Goal: Task Accomplishment & Management: Use online tool/utility

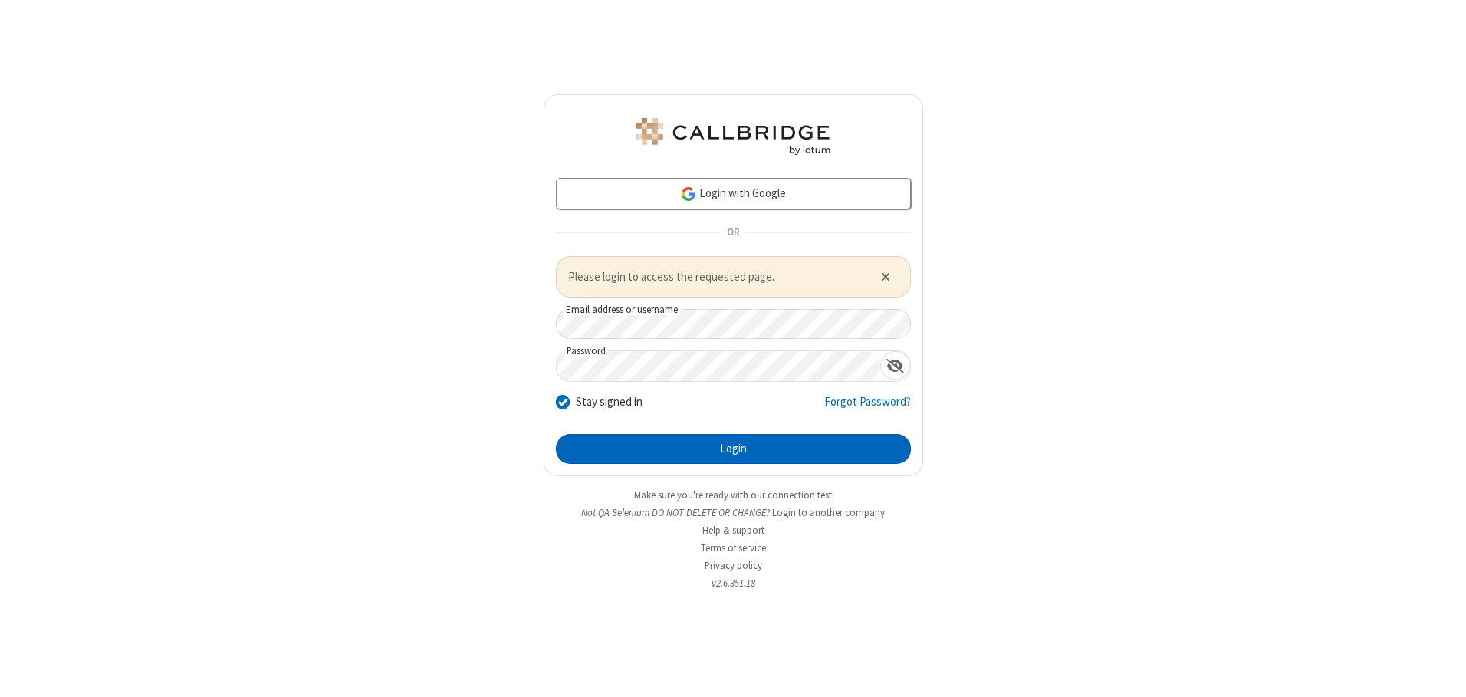
click at [733, 449] on button "Login" at bounding box center [733, 449] width 355 height 31
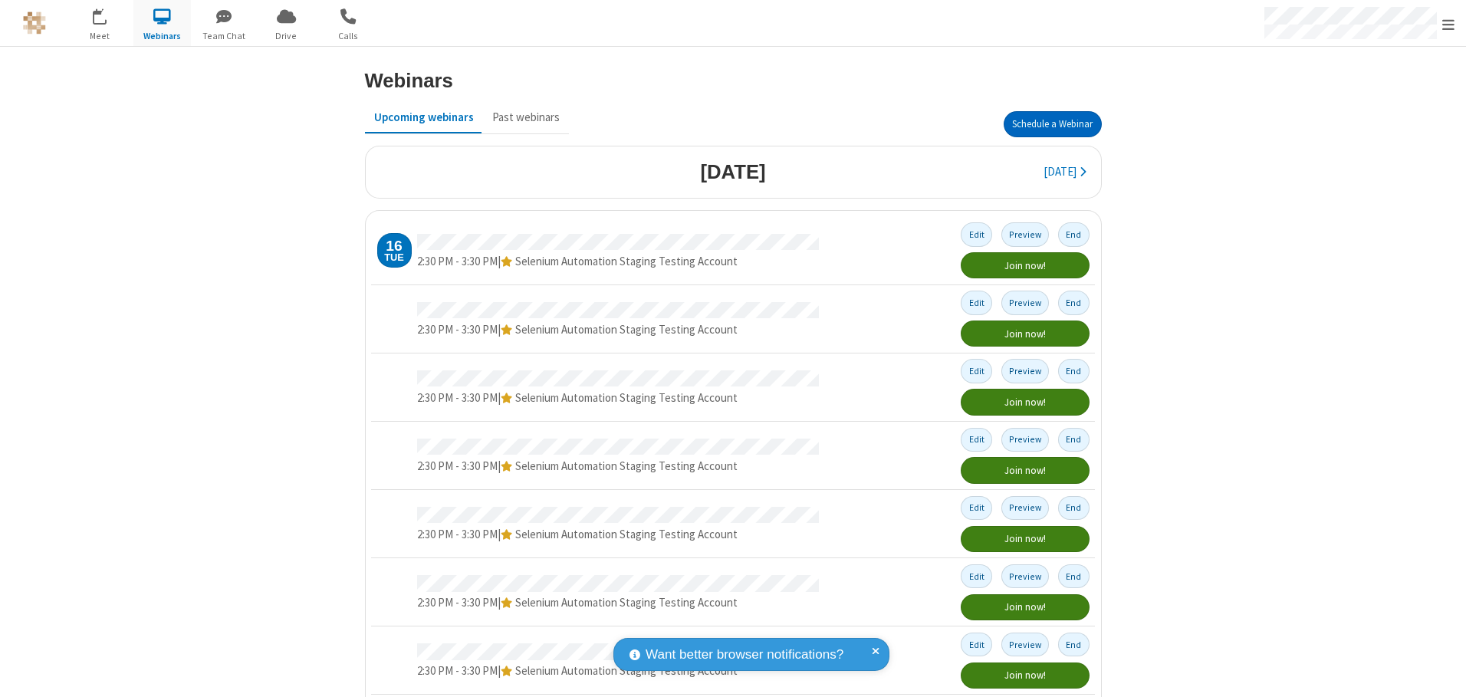
click at [1046, 124] on button "Schedule a Webinar" at bounding box center [1053, 124] width 98 height 26
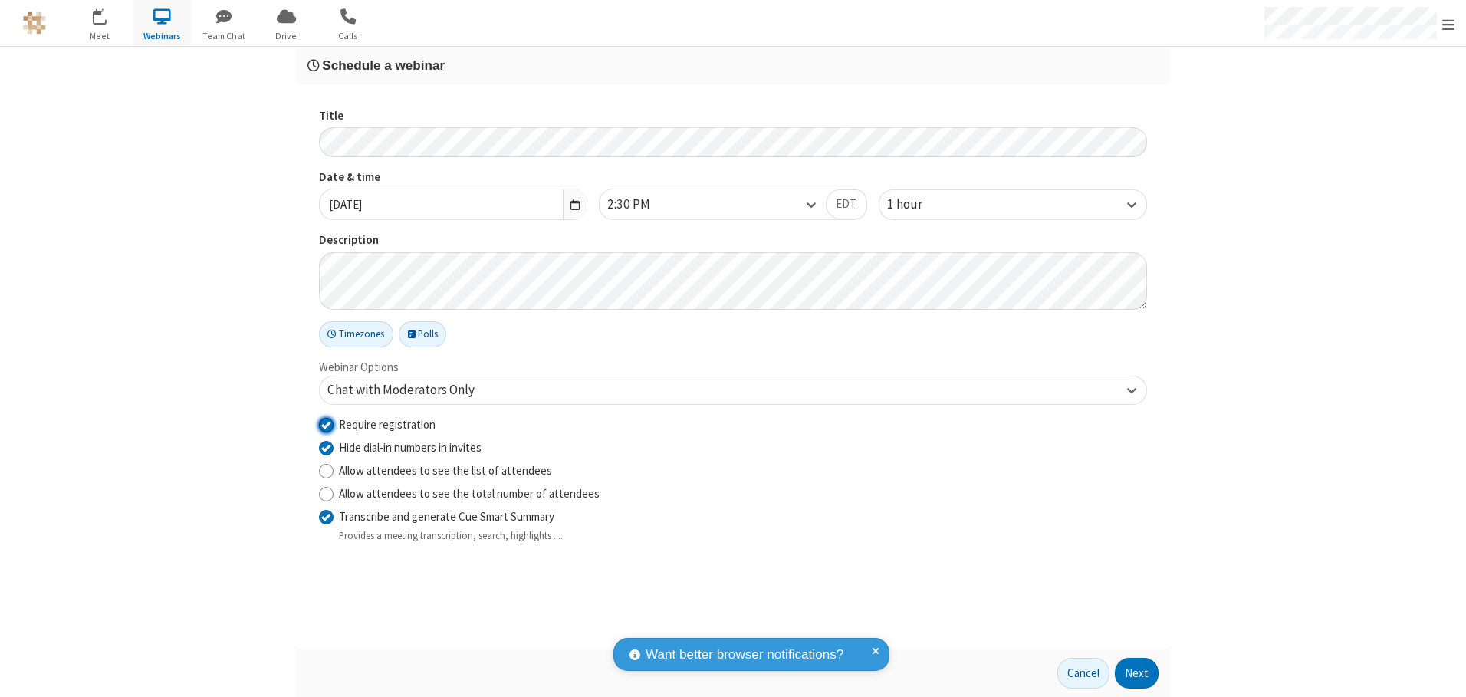
click at [326, 424] on input "Require registration" at bounding box center [326, 424] width 15 height 16
checkbox input "false"
click at [1137, 673] on button "Next" at bounding box center [1137, 673] width 44 height 31
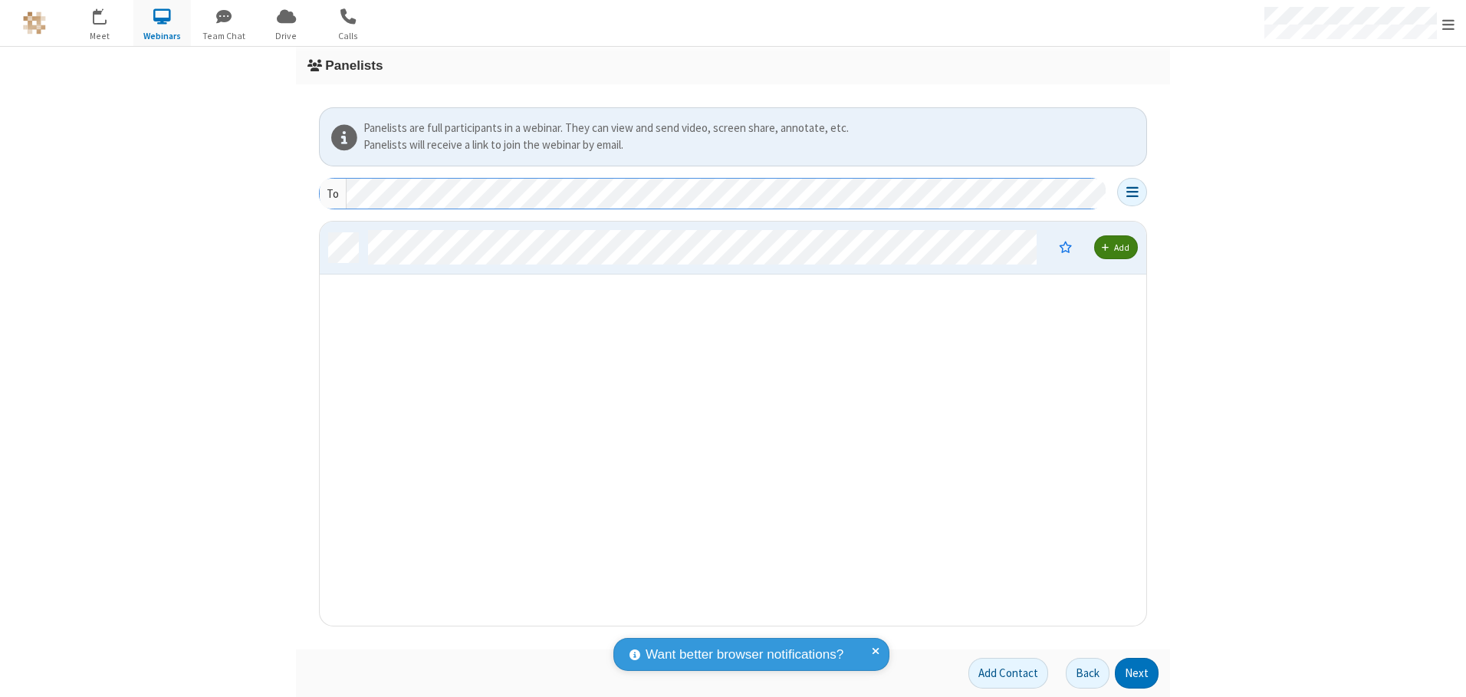
scroll to position [393, 815]
click at [1137, 673] on button "Next" at bounding box center [1137, 673] width 44 height 31
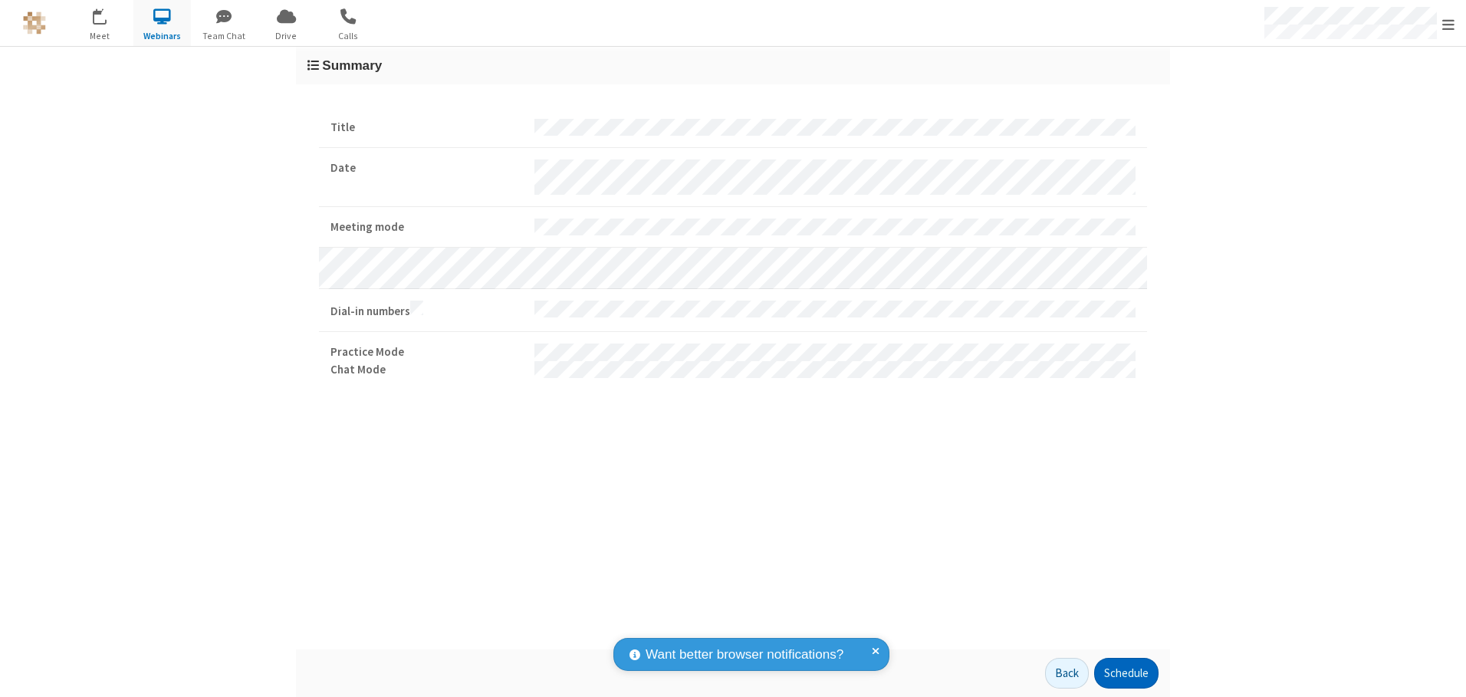
click at [1126, 673] on button "Schedule" at bounding box center [1126, 673] width 64 height 31
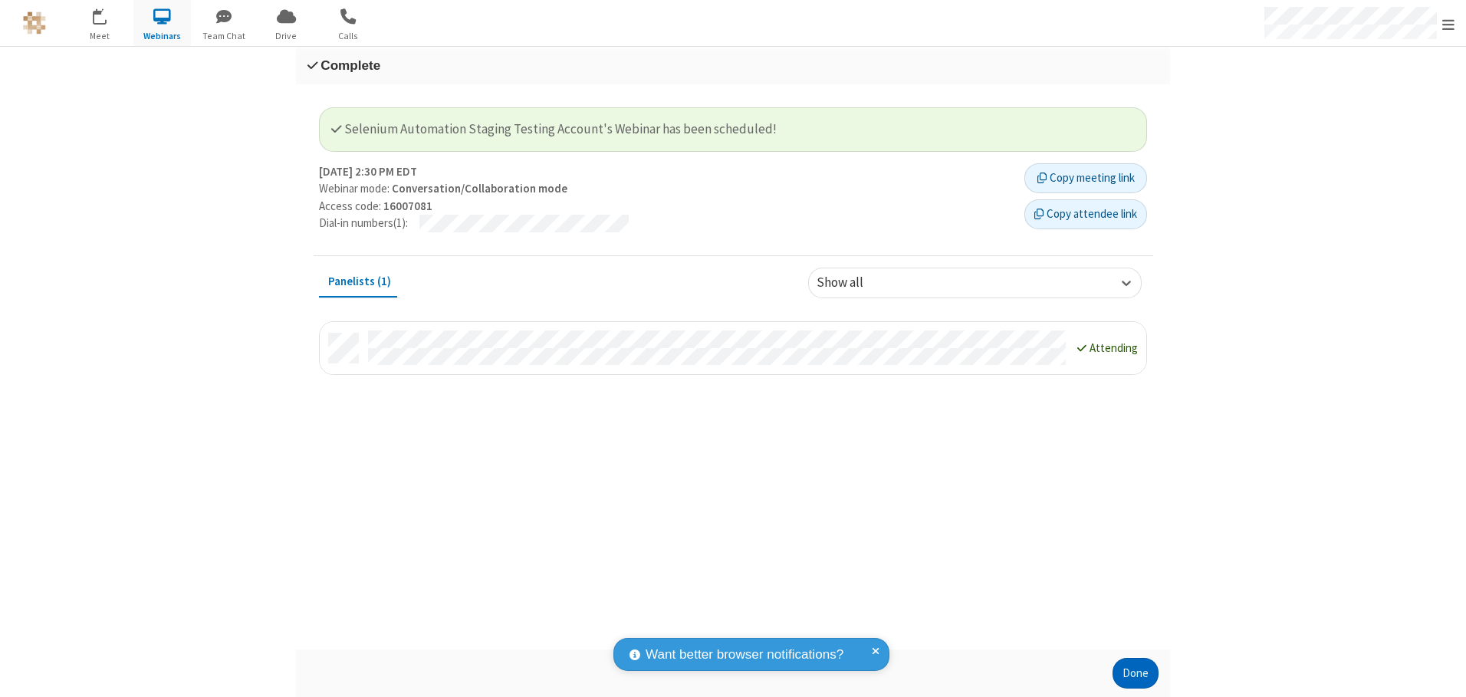
click at [1136, 673] on button "Done" at bounding box center [1136, 673] width 46 height 31
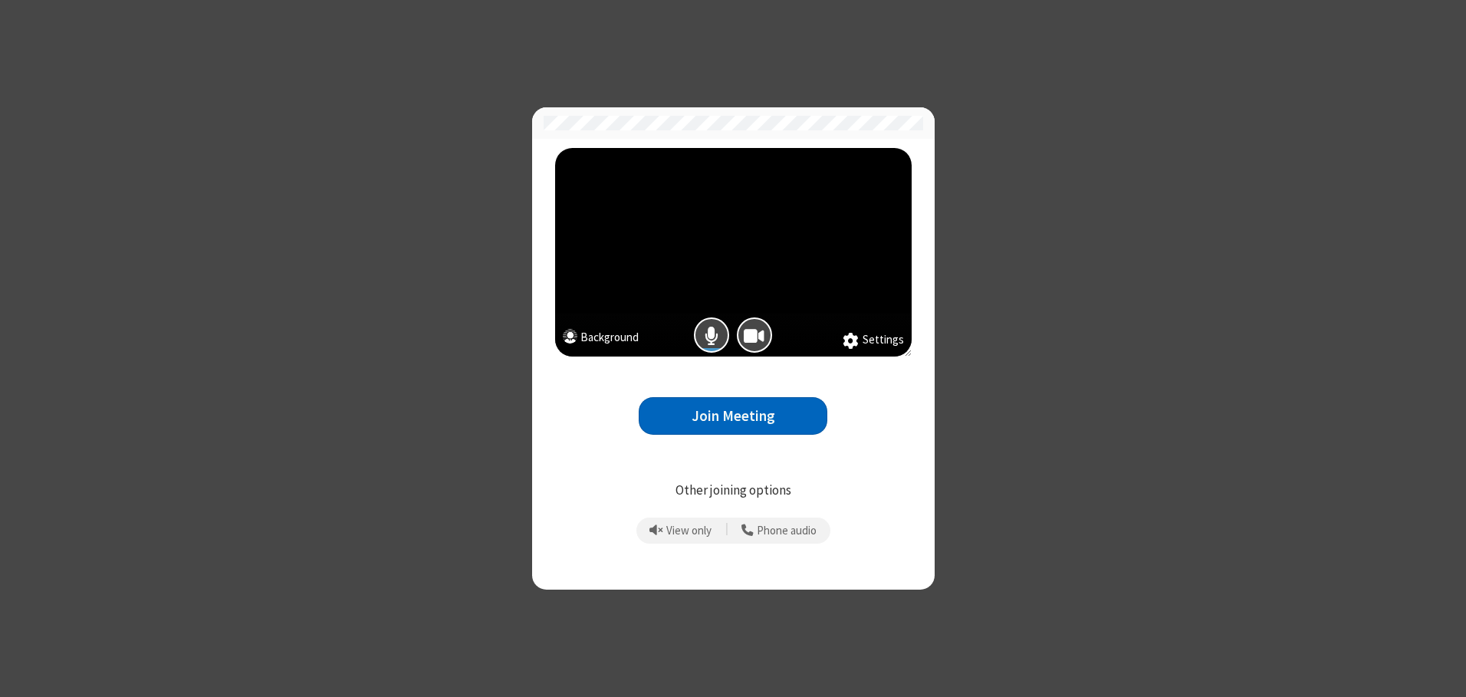
click at [733, 416] on button "Join Meeting" at bounding box center [733, 416] width 189 height 38
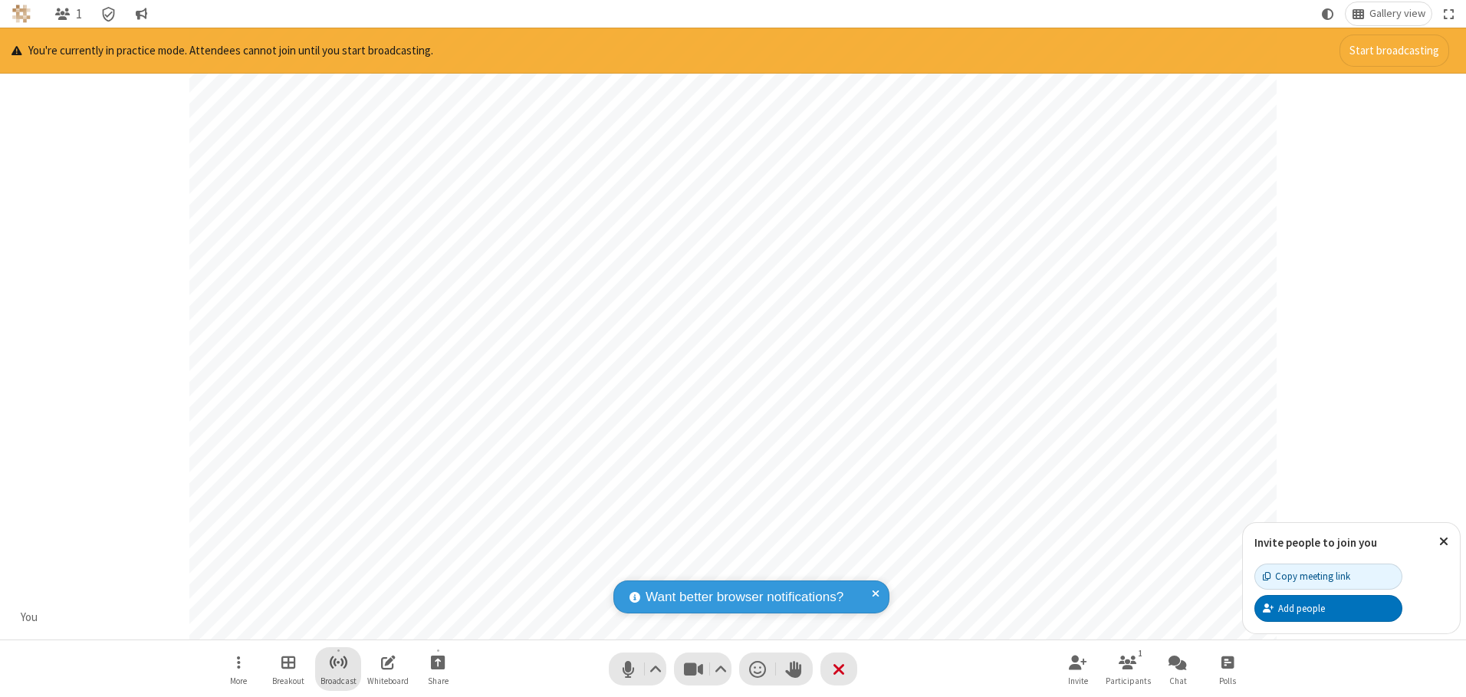
click at [337, 662] on span "Start broadcast" at bounding box center [338, 662] width 19 height 19
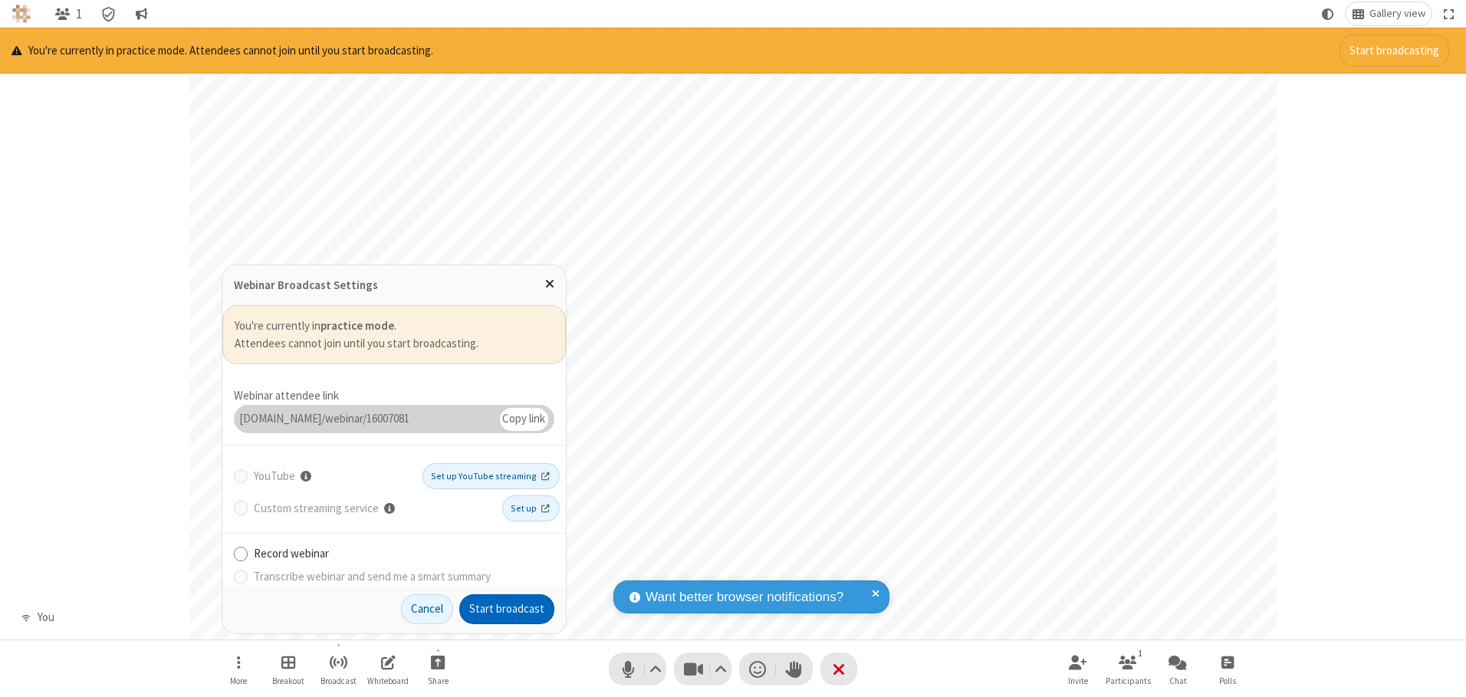
click at [507, 609] on button "Start broadcast" at bounding box center [506, 609] width 95 height 31
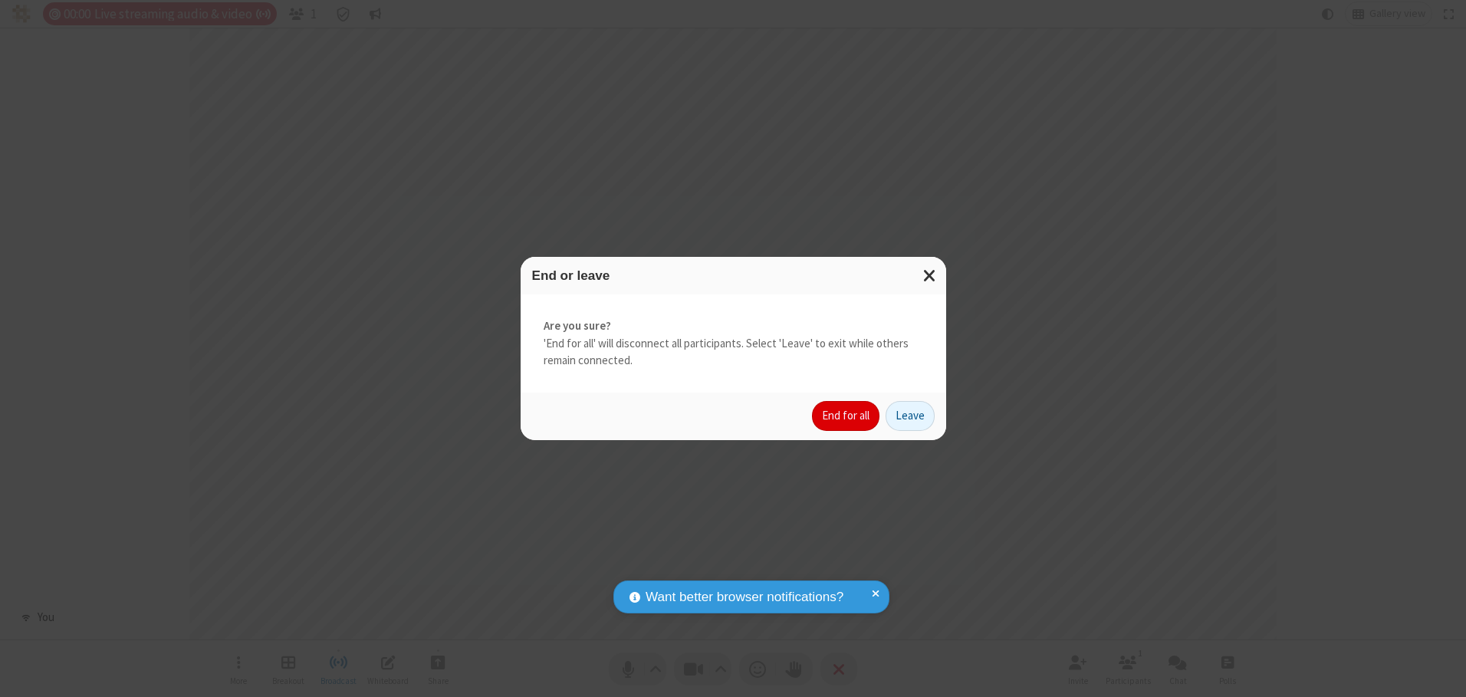
click at [847, 416] on button "End for all" at bounding box center [845, 416] width 67 height 31
